Goal: Share content

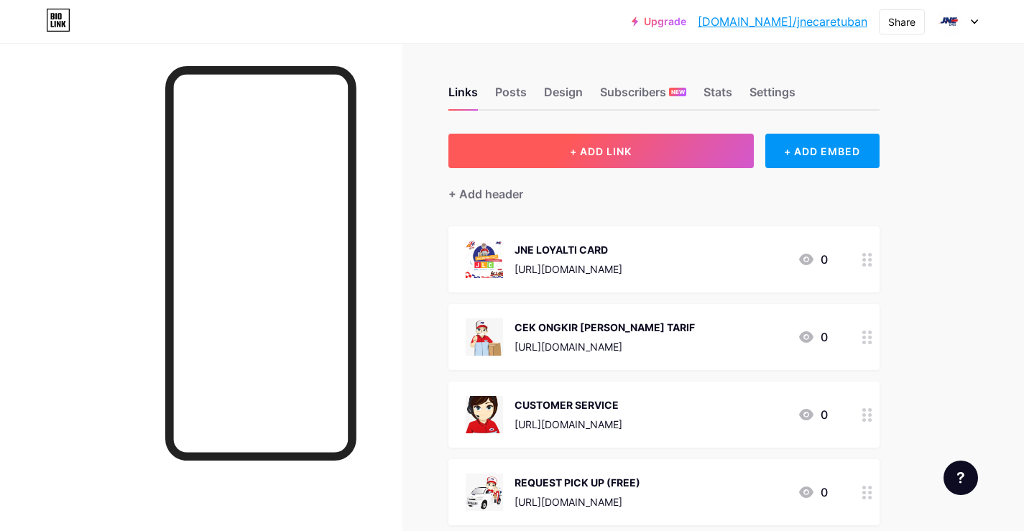
click at [682, 146] on button "+ ADD LINK" at bounding box center [600, 151] width 305 height 34
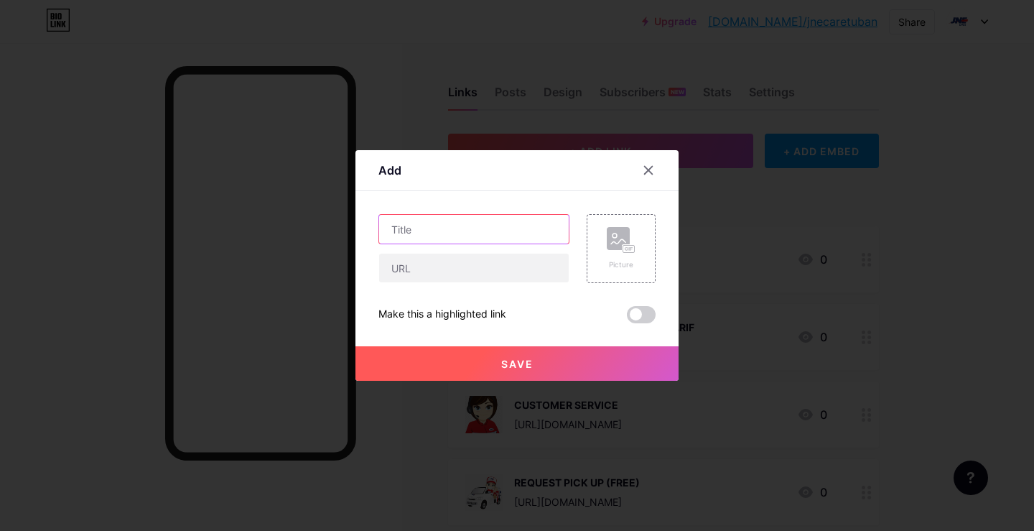
click at [491, 233] on input "text" at bounding box center [474, 229] width 190 height 29
click at [484, 234] on input "text" at bounding box center [474, 229] width 190 height 29
type input "a"
type input "ADMIN [PERSON_NAME]"
click at [470, 259] on input "text" at bounding box center [474, 268] width 190 height 29
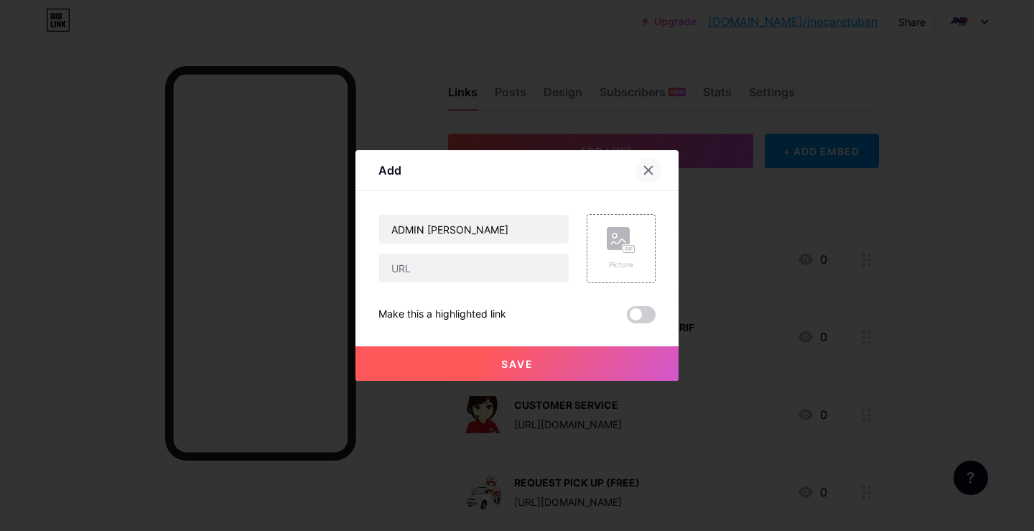
click at [643, 166] on icon at bounding box center [648, 170] width 11 height 11
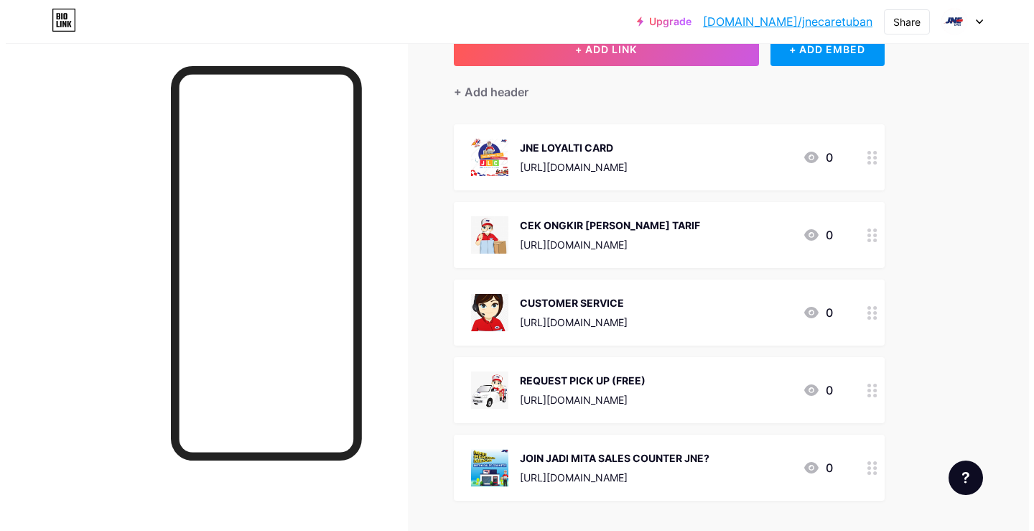
scroll to position [72, 0]
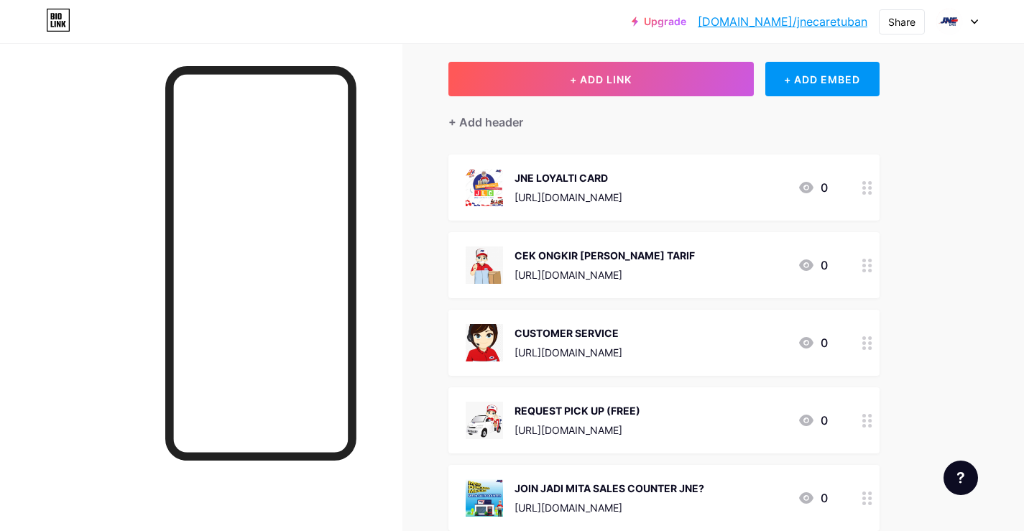
click at [873, 348] on div at bounding box center [867, 343] width 24 height 66
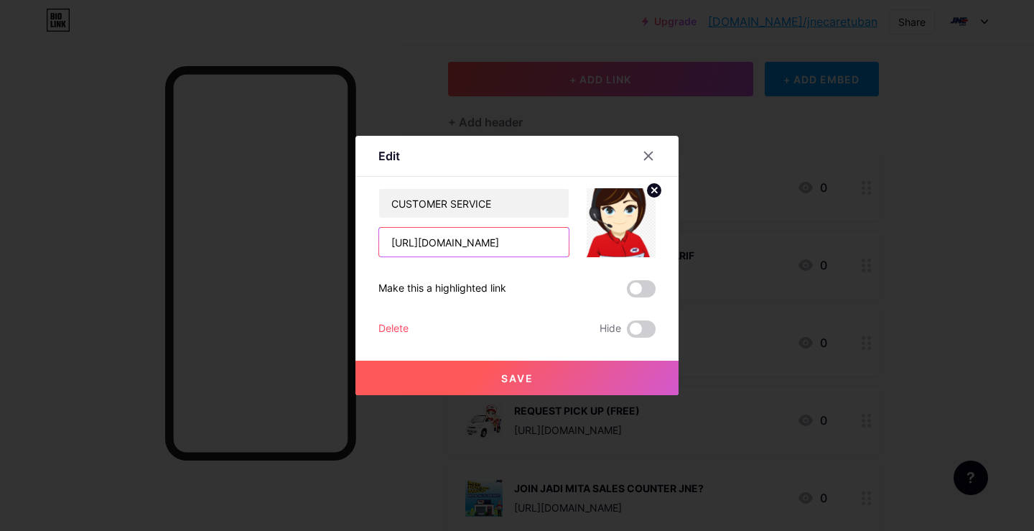
scroll to position [0, 34]
drag, startPoint x: 494, startPoint y: 247, endPoint x: 615, endPoint y: 224, distance: 123.6
click at [615, 224] on div "CUSTOMER SERVICE [URL][DOMAIN_NAME]" at bounding box center [517, 222] width 277 height 69
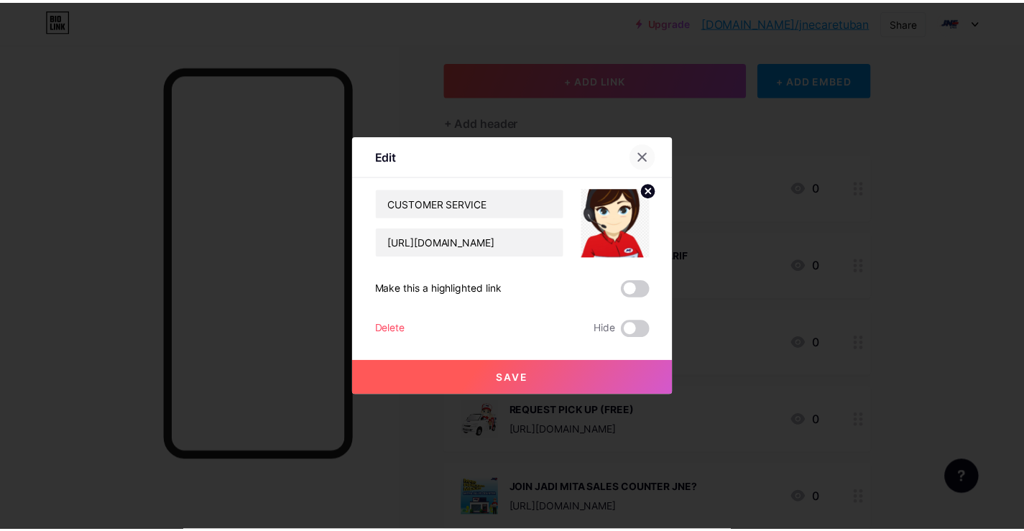
scroll to position [0, 0]
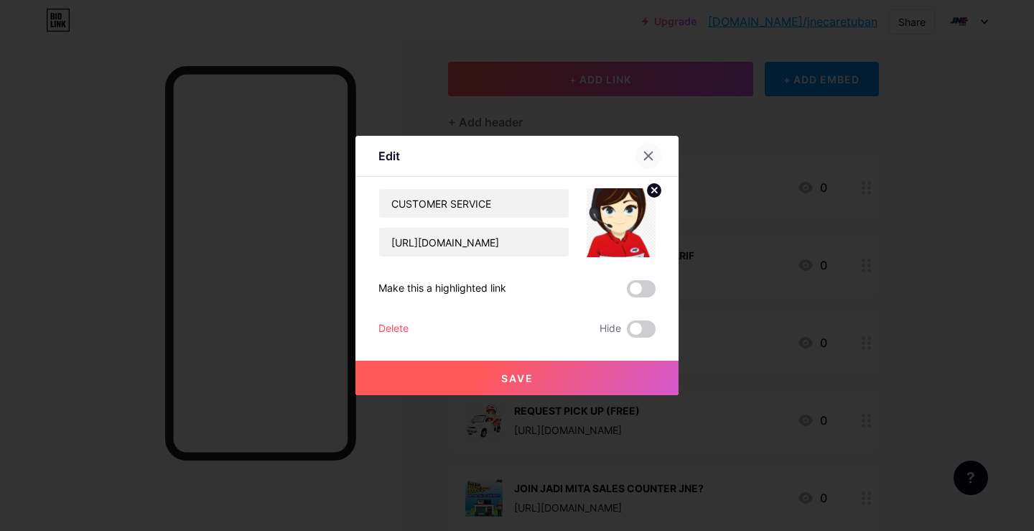
click at [646, 154] on icon at bounding box center [648, 155] width 11 height 11
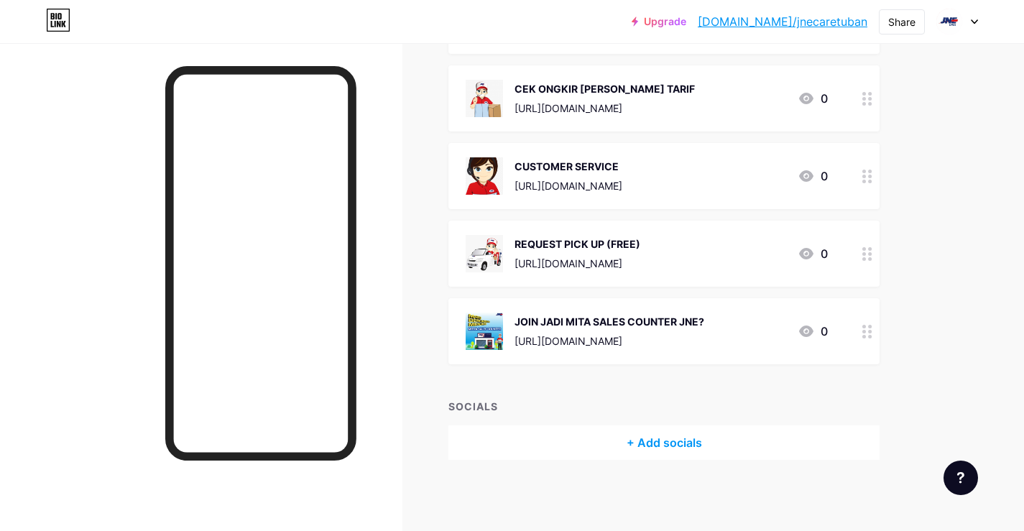
scroll to position [95, 0]
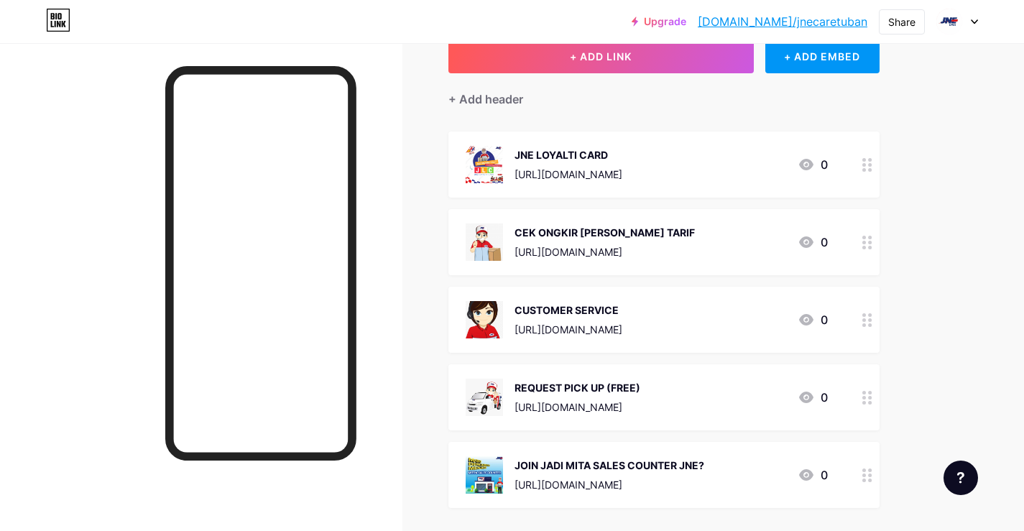
drag, startPoint x: 636, startPoint y: 463, endPoint x: 647, endPoint y: 448, distance: 18.5
click at [634, 431] on span "JNE LOYALTI CARD [URL][DOMAIN_NAME] 0 CEK ONGKIR [PERSON_NAME] TARIF [URL][DOMA…" at bounding box center [663, 319] width 431 height 376
drag, startPoint x: 744, startPoint y: 473, endPoint x: 754, endPoint y: 304, distance: 169.1
click at [700, 234] on span "JNE LOYALTI CARD [URL][DOMAIN_NAME] 0 CEK ONGKIR [PERSON_NAME] TARIF [URL][DOMA…" at bounding box center [663, 319] width 431 height 376
click at [918, 187] on div "Links Posts Design Subscribers NEW Stats Settings + ADD LINK + ADD EMBED + Add …" at bounding box center [470, 311] width 940 height 727
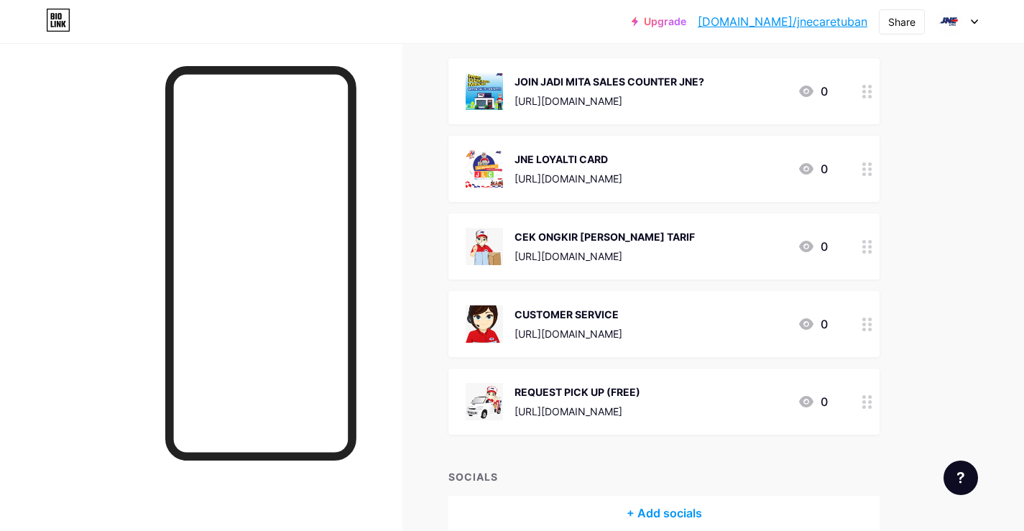
scroll to position [144, 0]
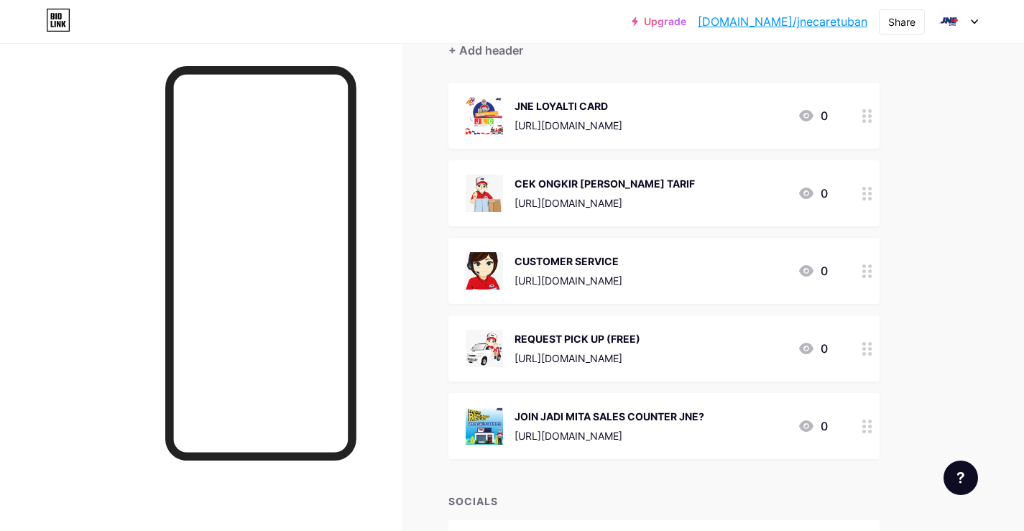
click at [907, 283] on div "Links Posts Design Subscribers NEW Stats Settings + ADD LINK + ADD EMBED + Add …" at bounding box center [470, 262] width 940 height 727
